Goal: Transaction & Acquisition: Purchase product/service

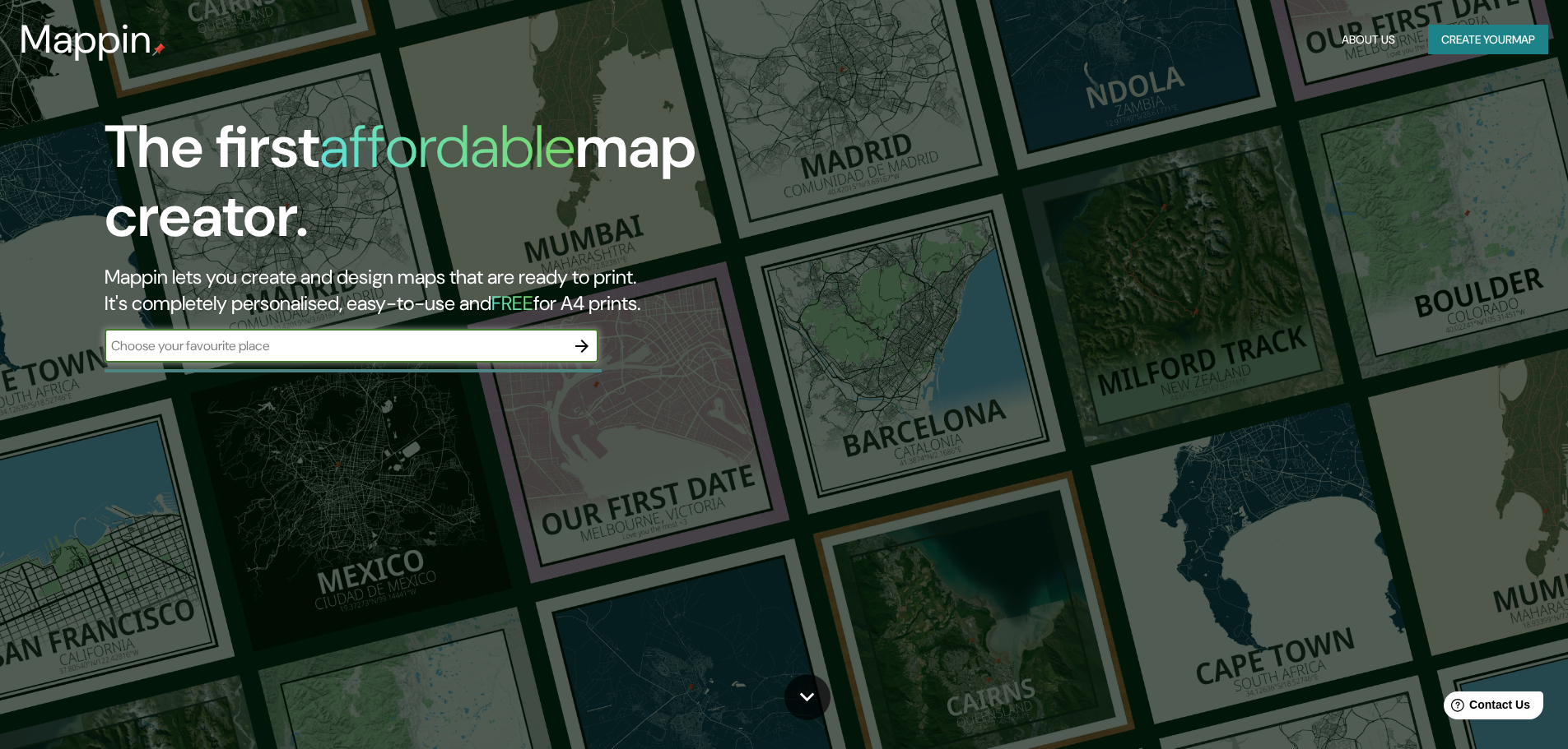
click at [195, 343] on input "text" at bounding box center [334, 345] width 461 height 19
click at [173, 336] on input "text" at bounding box center [334, 345] width 461 height 19
type input "starlake hồ tây"
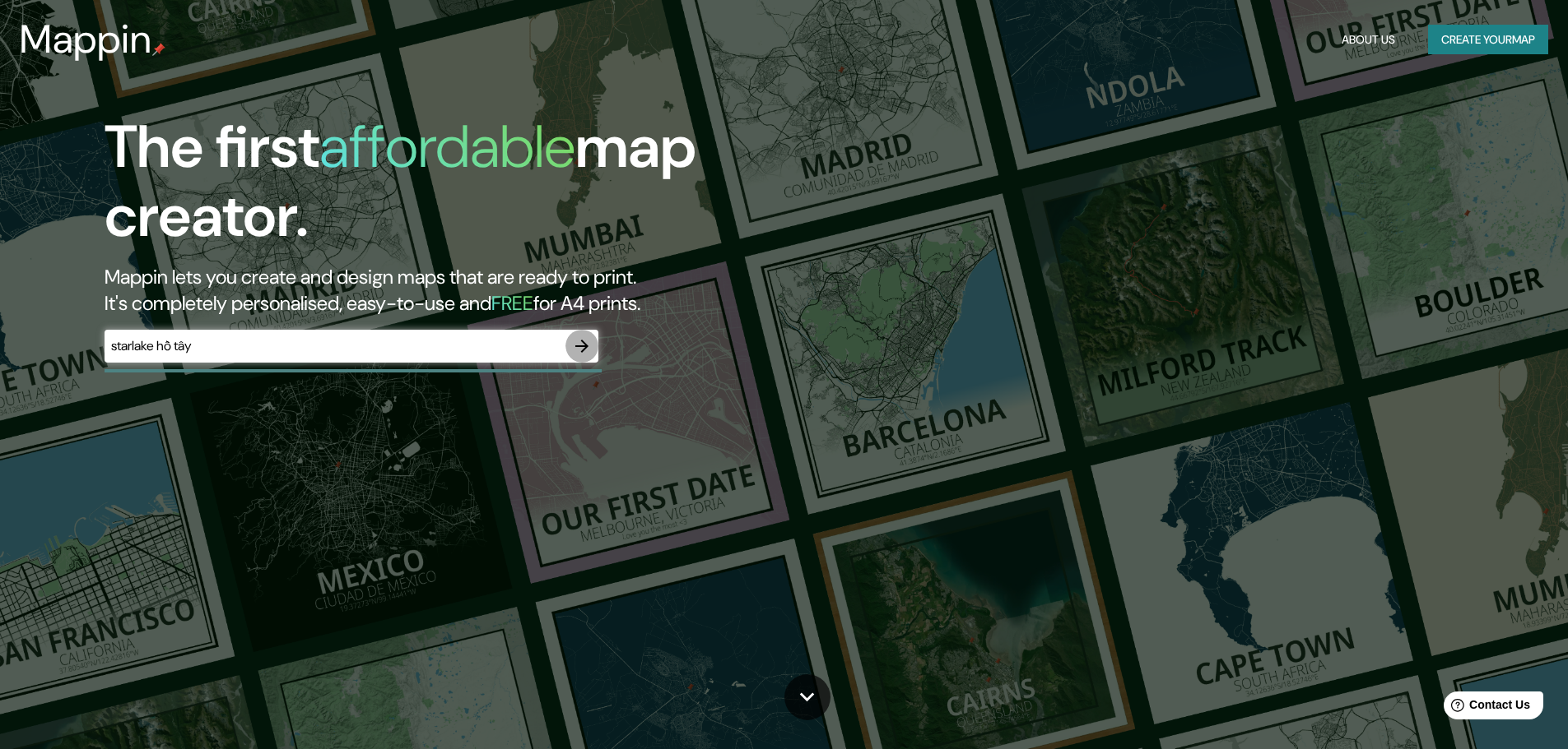
click at [585, 350] on icon "button" at bounding box center [582, 346] width 20 height 20
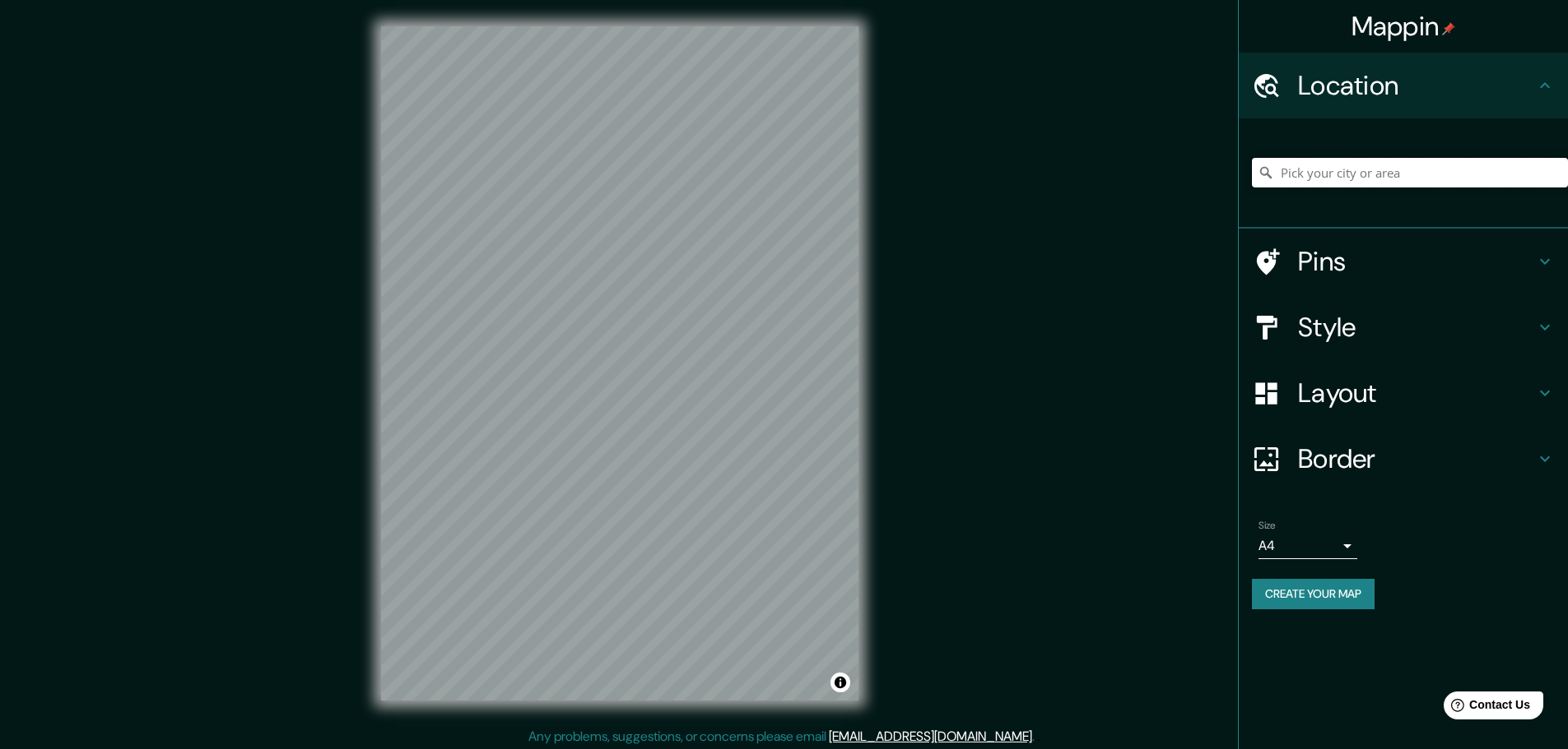
click at [1351, 170] on input "Pick your city or area" at bounding box center [1410, 172] width 317 height 30
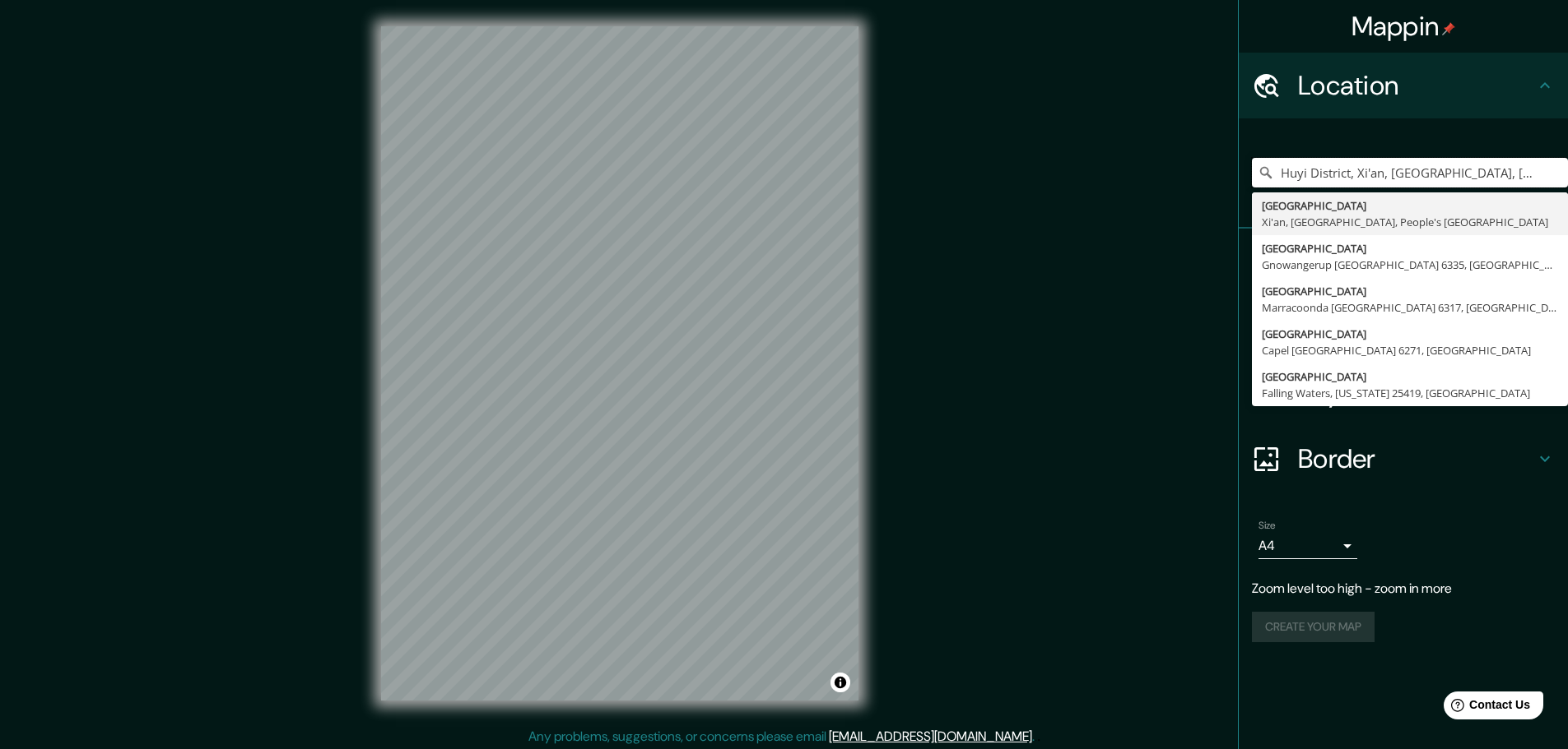
type input "Huyi District, Xi'an, [GEOGRAPHIC_DATA], [GEOGRAPHIC_DATA]"
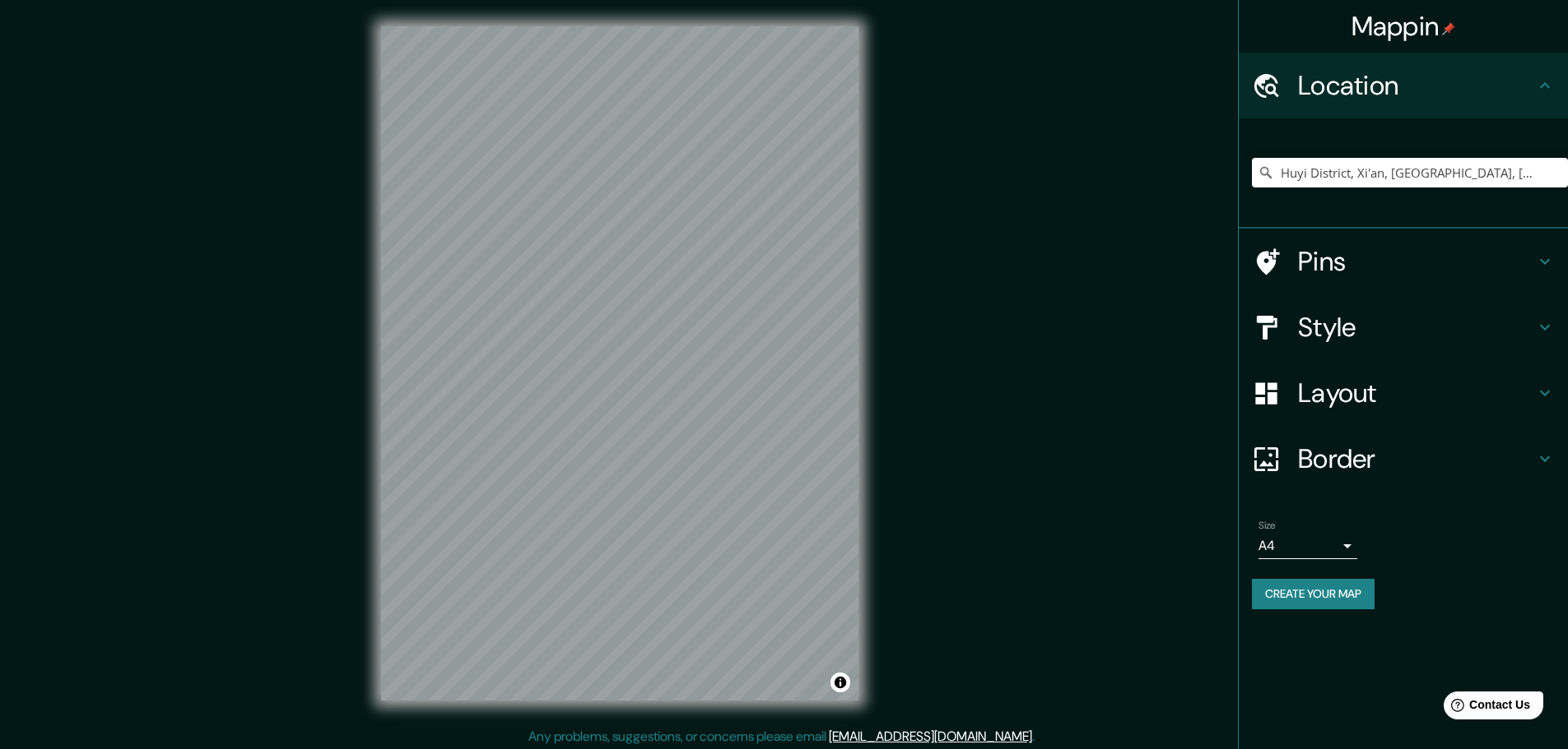
click at [592, 710] on div "© Mapbox © OpenStreetMap Improve this map" at bounding box center [620, 364] width 531 height 727
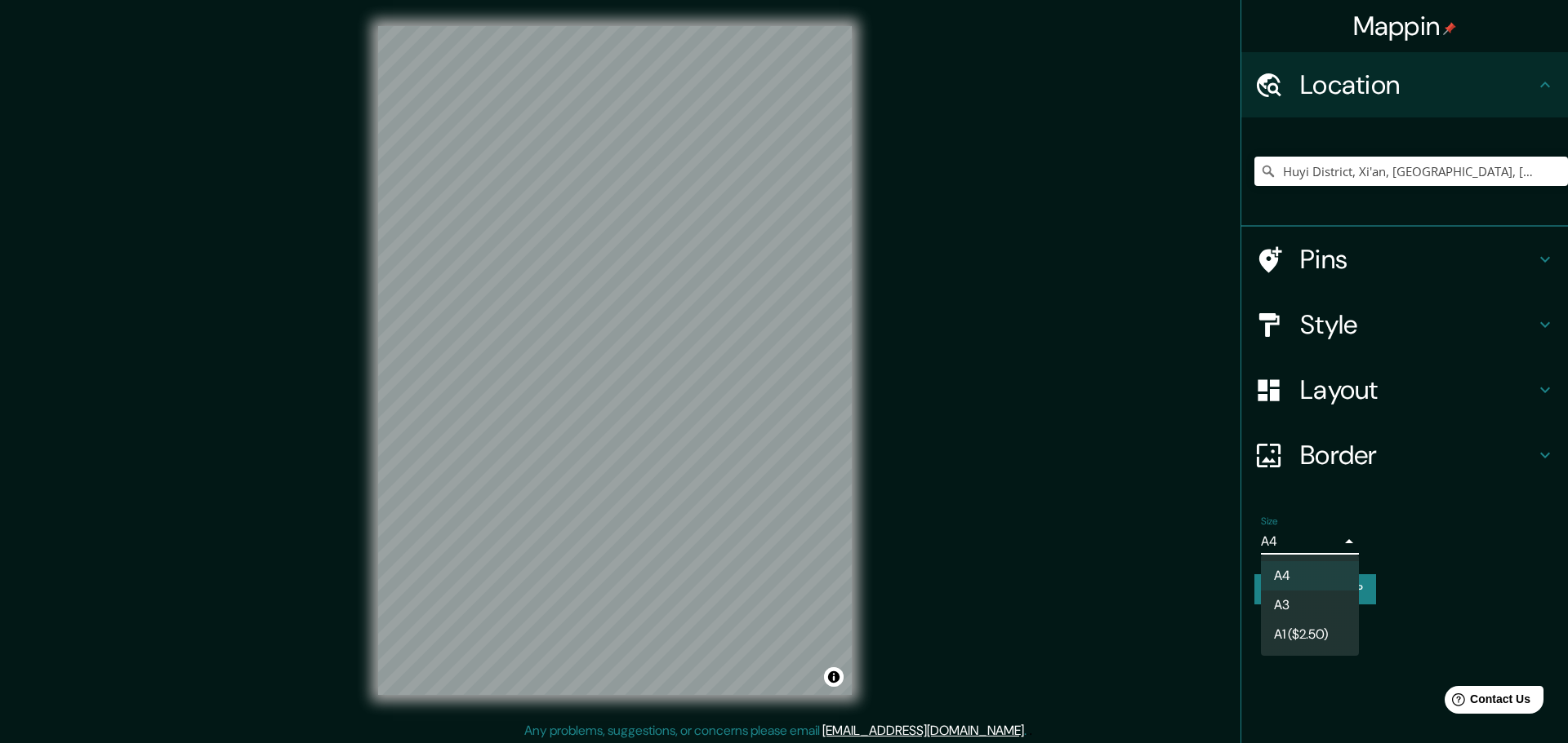
click at [1318, 541] on body "Mappin Location [GEOGRAPHIC_DATA], [GEOGRAPHIC_DATA], [GEOGRAPHIC_DATA] [GEOGRA…" at bounding box center [784, 372] width 1568 height 743
click at [1306, 615] on li "A3" at bounding box center [1310, 605] width 98 height 29
type input "a4"
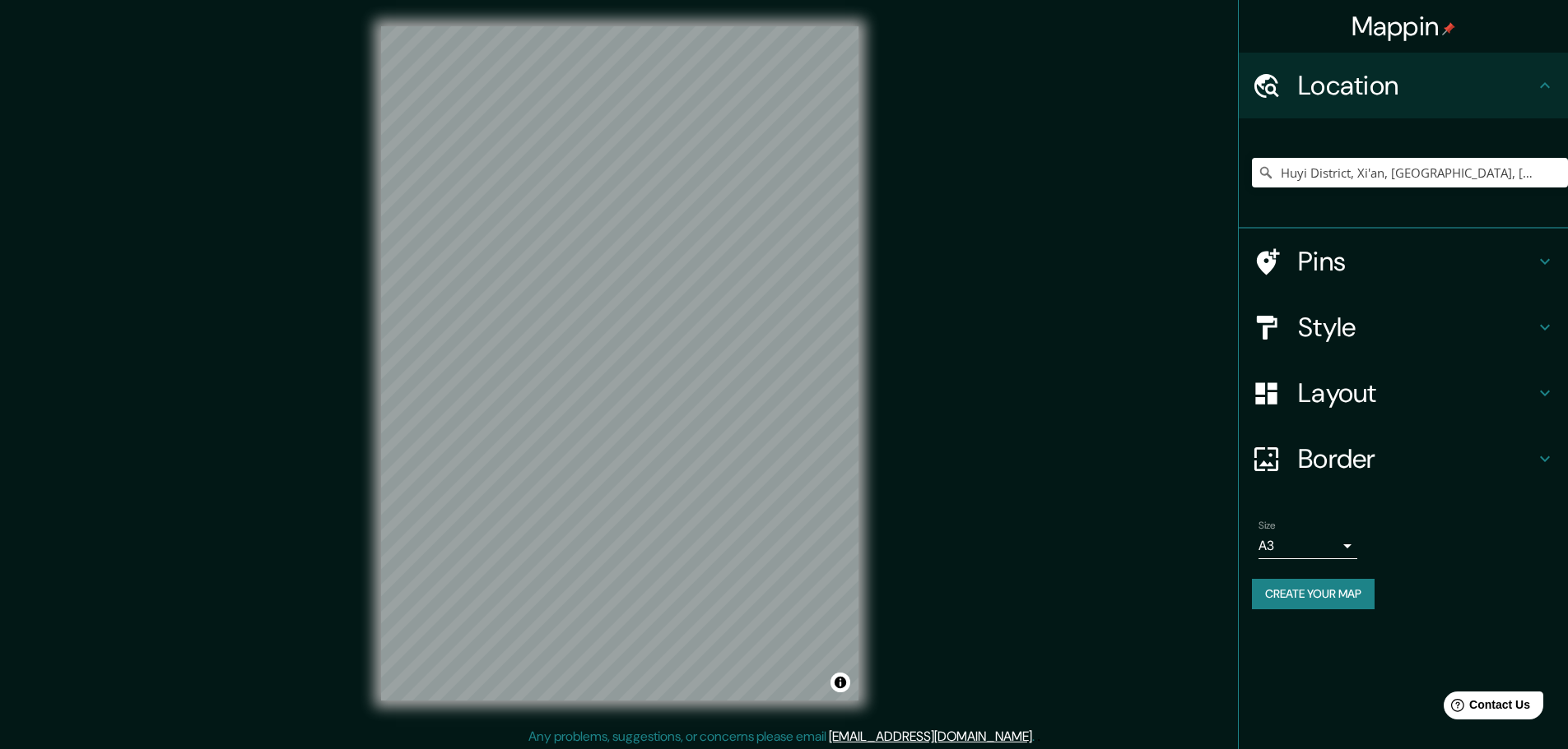
click at [1323, 387] on h4 "Layout" at bounding box center [1416, 392] width 237 height 33
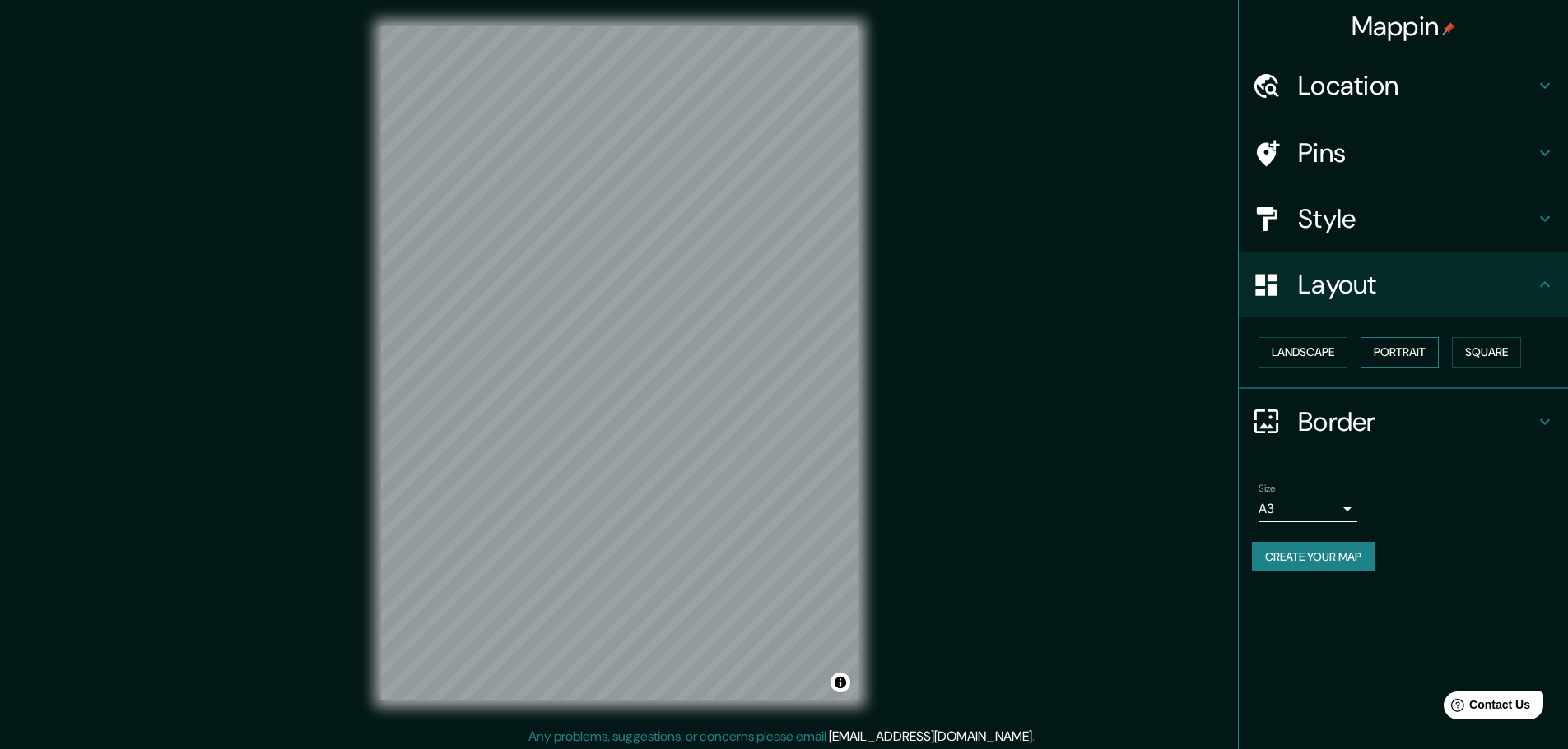
click at [1374, 357] on button "Portrait" at bounding box center [1399, 352] width 78 height 31
click at [1458, 356] on button "Square" at bounding box center [1486, 352] width 69 height 31
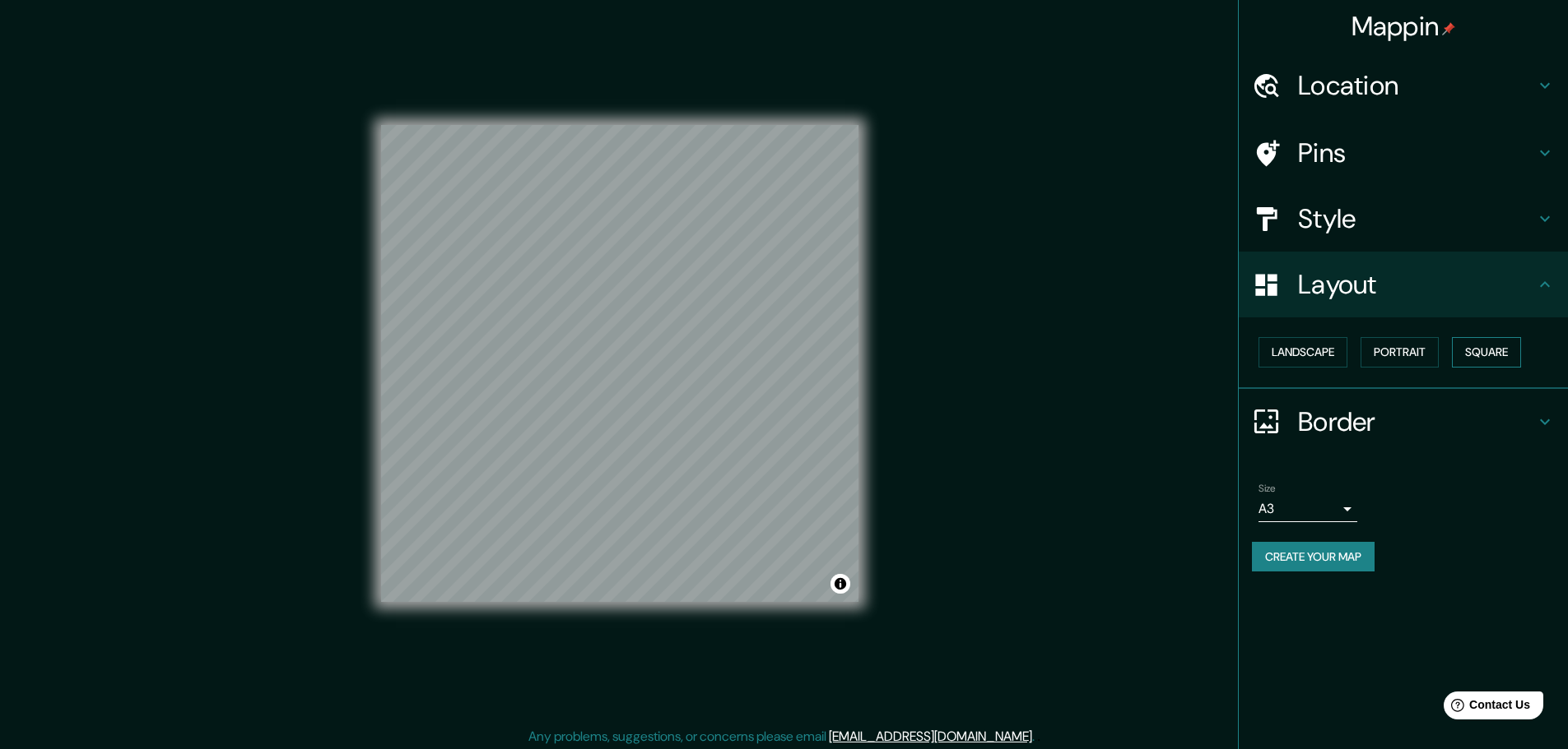
click at [1480, 353] on button "Square" at bounding box center [1486, 352] width 69 height 31
click at [1484, 353] on button "Square" at bounding box center [1486, 352] width 69 height 31
